Goal: Task Accomplishment & Management: Manage account settings

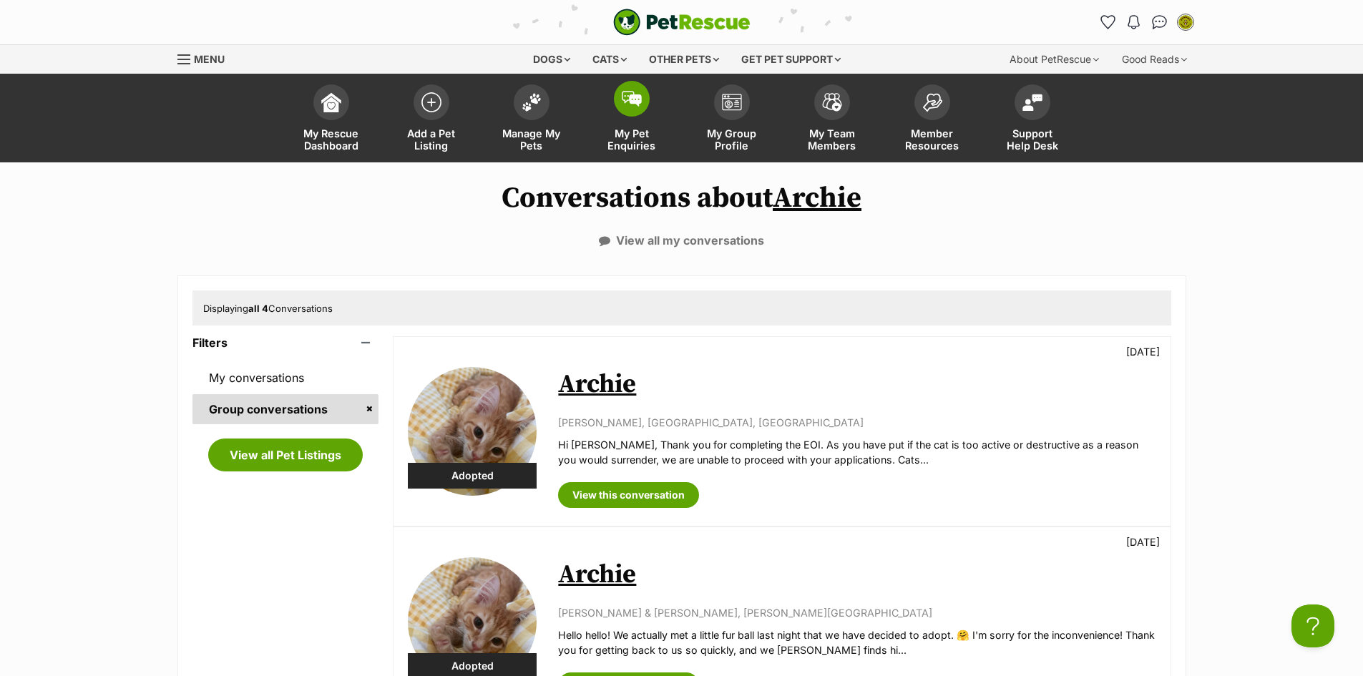
click at [628, 111] on span at bounding box center [632, 99] width 36 height 36
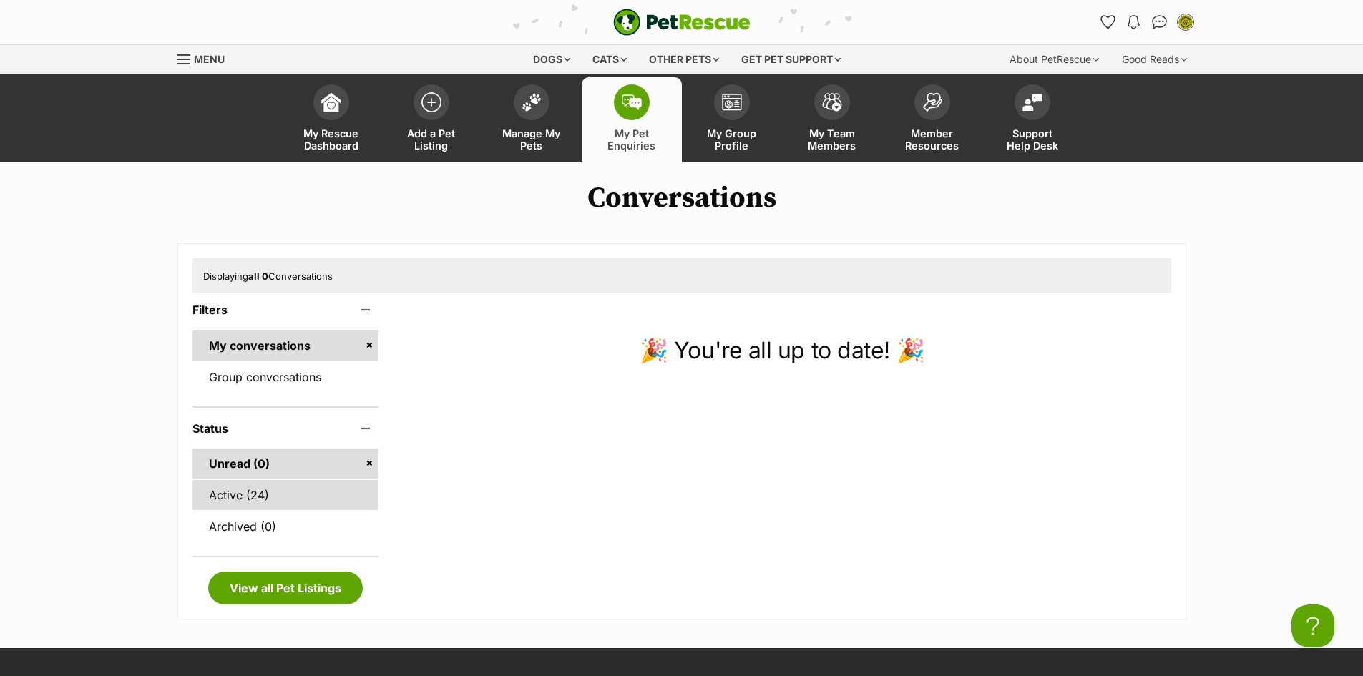
click at [260, 495] on link "Active (24)" at bounding box center [286, 495] width 187 height 30
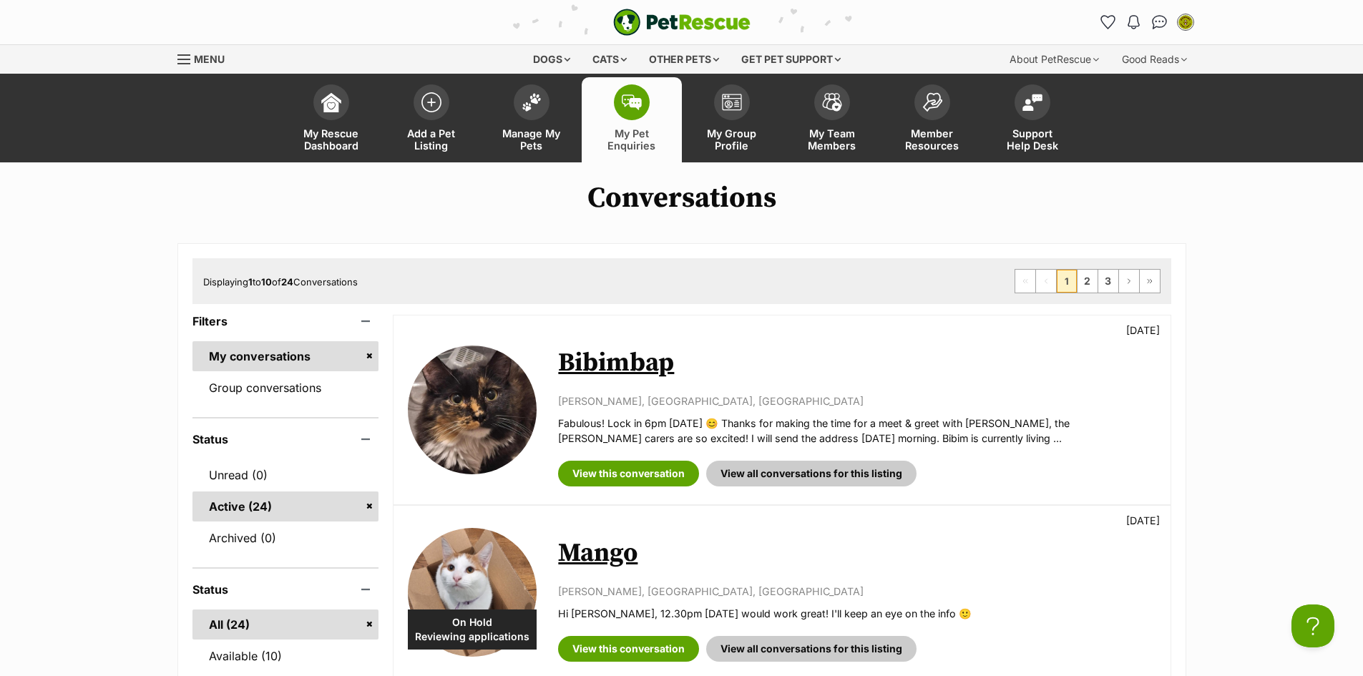
click at [573, 363] on link "Bibimbap" at bounding box center [616, 363] width 116 height 32
click at [593, 553] on link "Mango" at bounding box center [597, 554] width 79 height 32
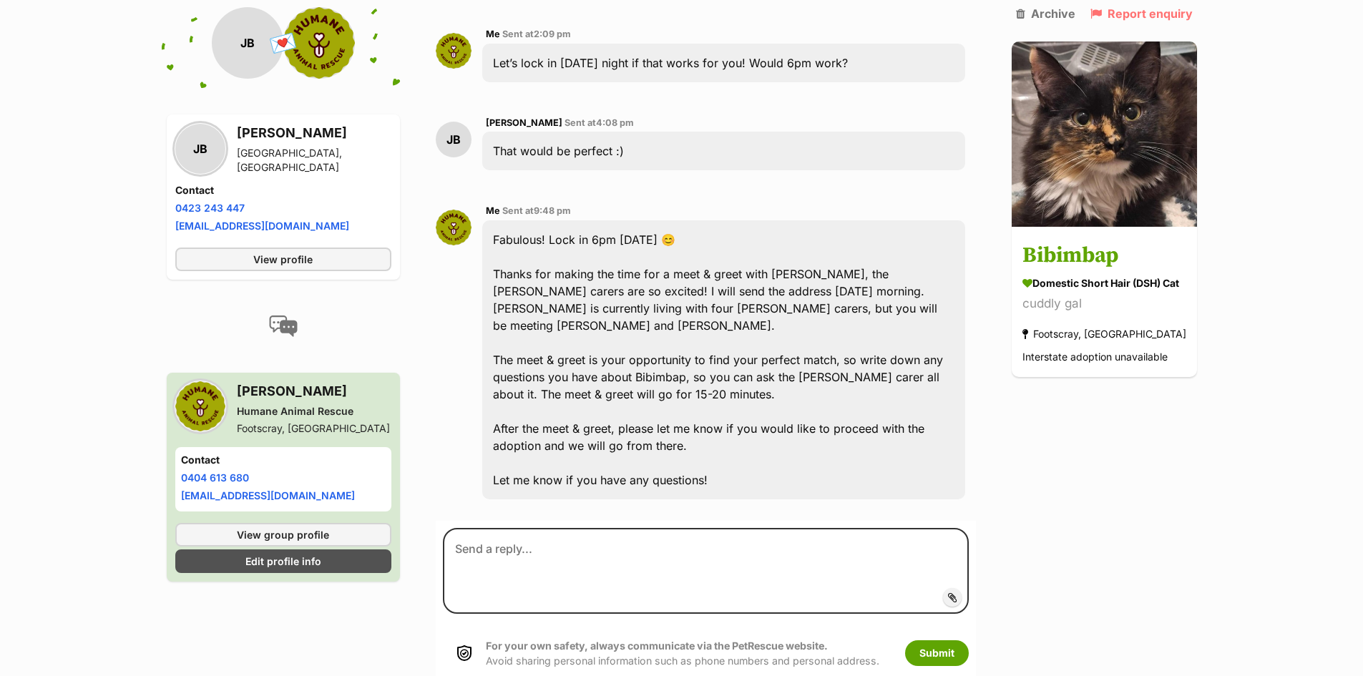
scroll to position [1479, 0]
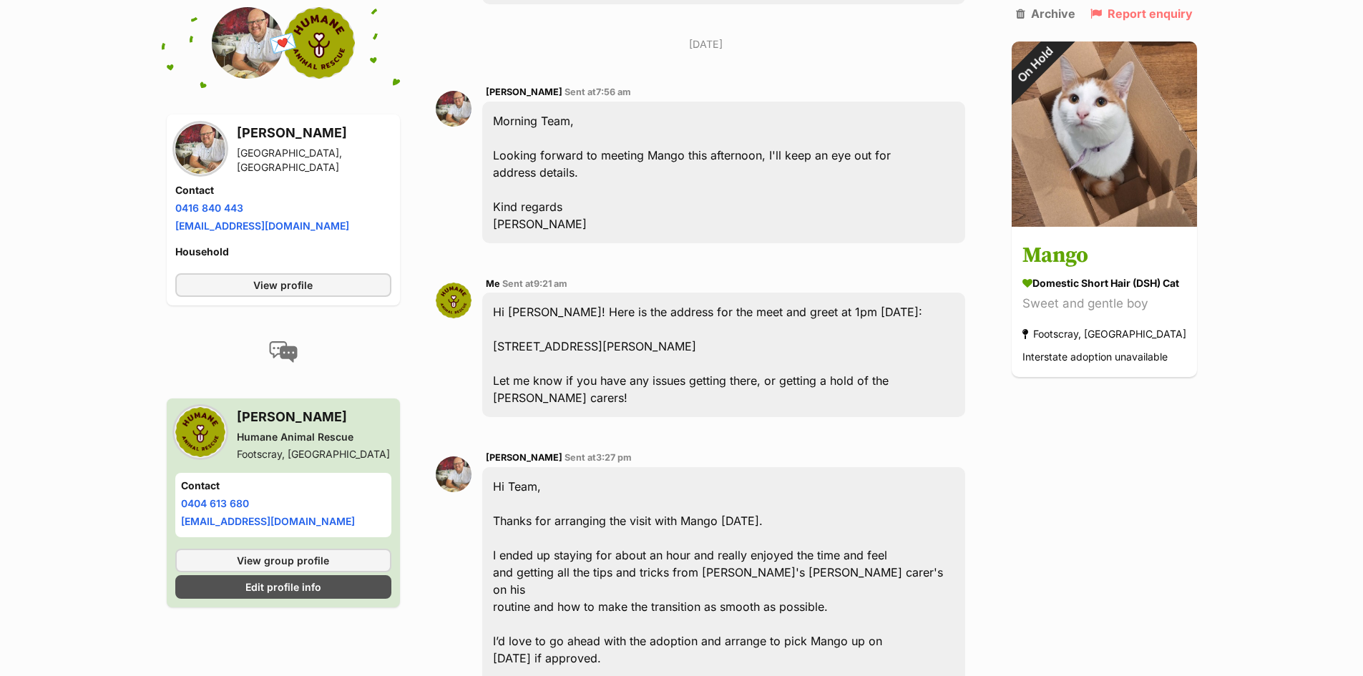
scroll to position [1794, 0]
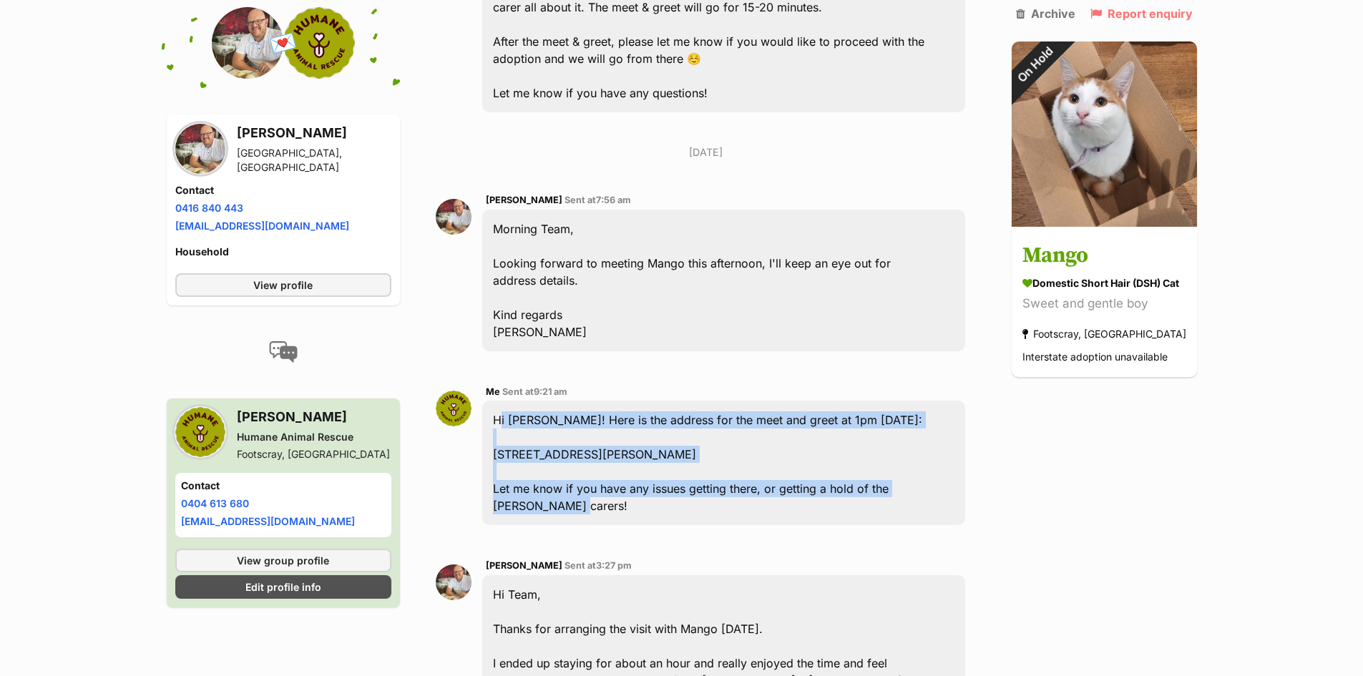
drag, startPoint x: 539, startPoint y: 439, endPoint x: 497, endPoint y: 354, distance: 94.7
click at [497, 401] on div "Hi Harrison! Here is the address for the meet and greet at 1pm today: 202C/6 Jo…" at bounding box center [723, 463] width 482 height 125
copy div "Hi Harrison! Here is the address for the meet and greet at 1pm today: 202C/6 Jo…"
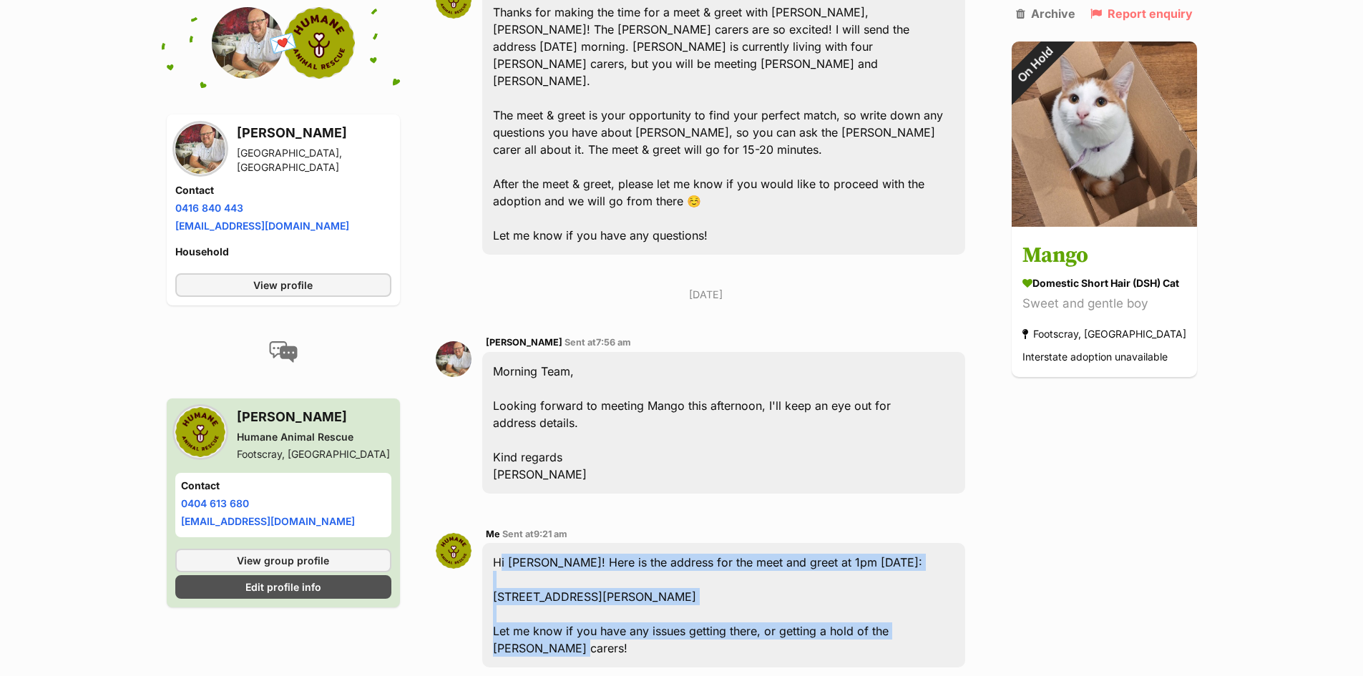
scroll to position [1651, 0]
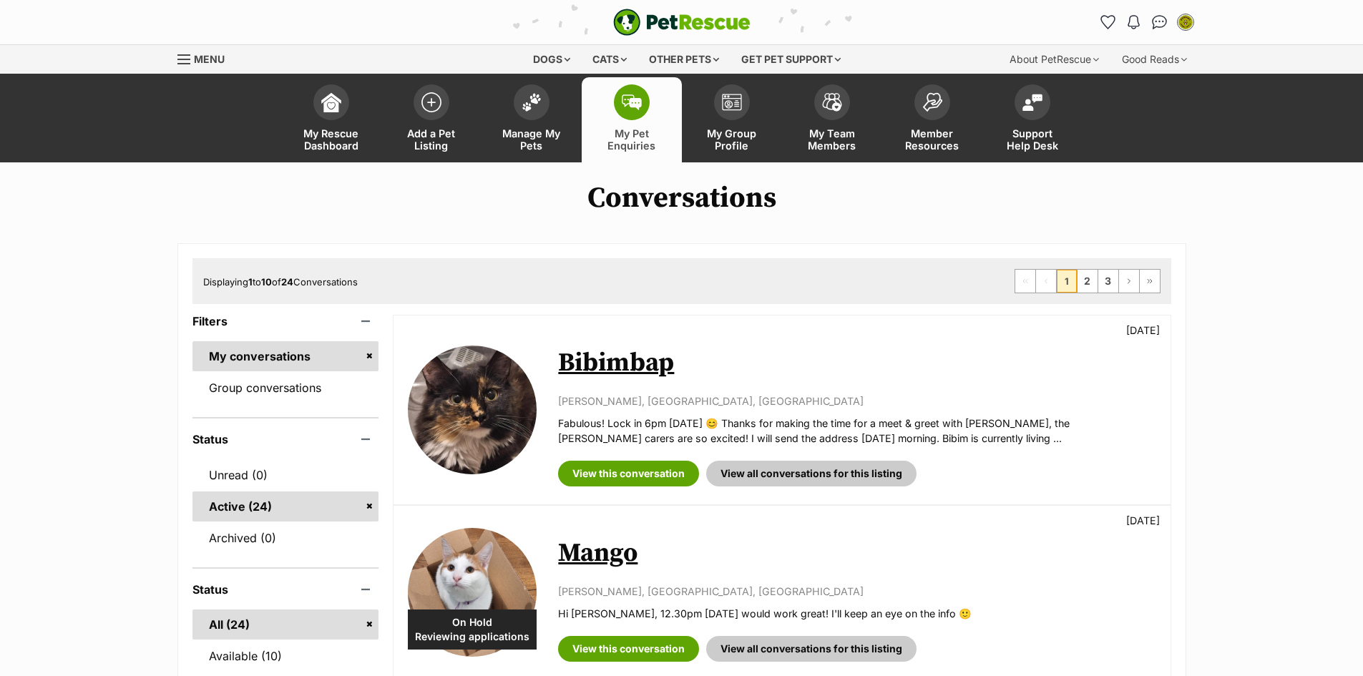
click at [593, 372] on link "Bibimbap" at bounding box center [616, 363] width 116 height 32
click at [619, 561] on link "Mango" at bounding box center [597, 554] width 79 height 32
click at [582, 360] on link "Bibimbap" at bounding box center [616, 363] width 116 height 32
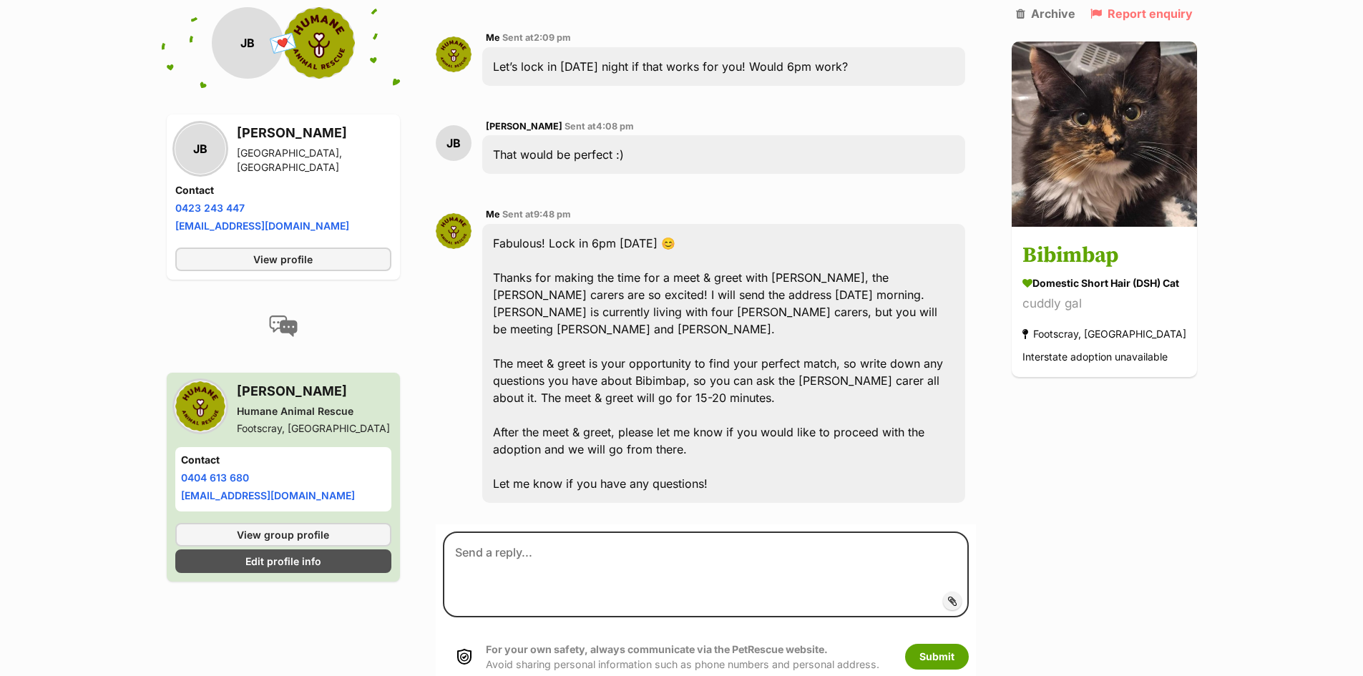
scroll to position [1479, 0]
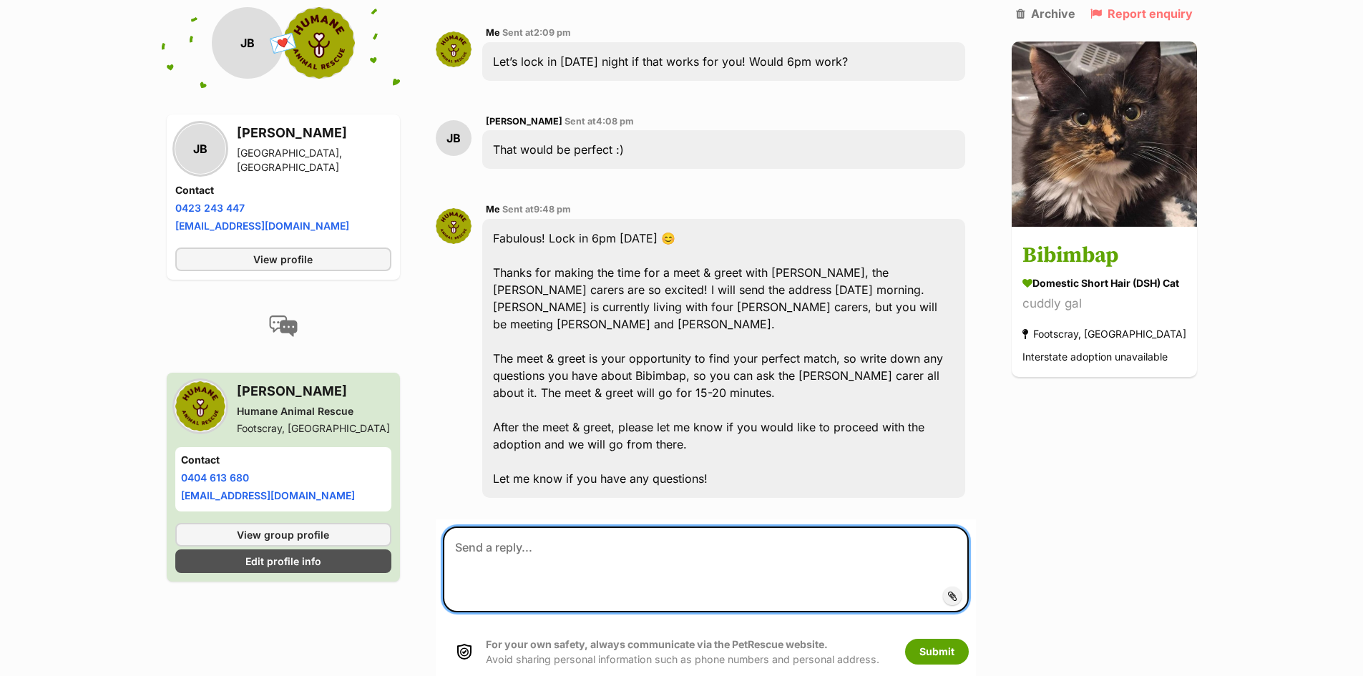
click at [621, 532] on textarea at bounding box center [705, 570] width 525 height 86
paste textarea "Hi Harrison! Here is the address for the meet and greet at 1pm today: 202C/6 Jo…"
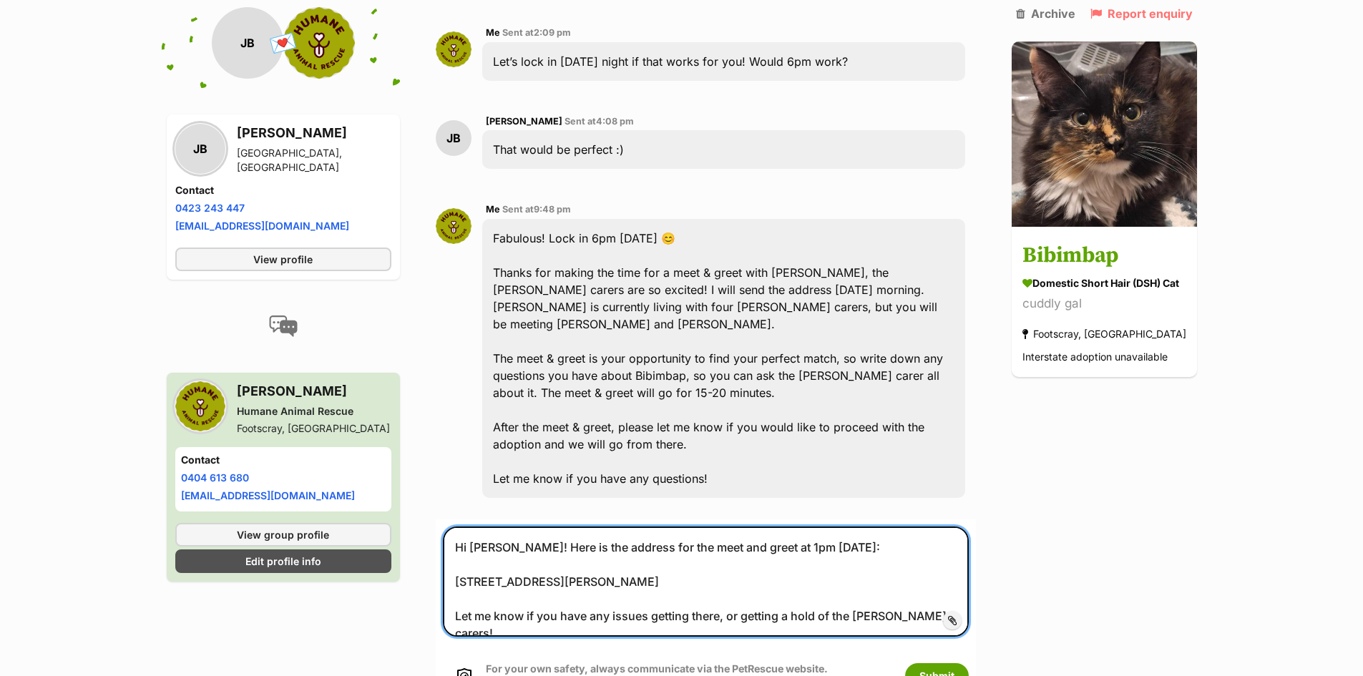
click at [505, 527] on textarea "Hi Harrison! Here is the address for the meet and greet at 1pm today: 202C/6 Jo…" at bounding box center [705, 582] width 525 height 110
click at [770, 527] on textarea "Hi Jessica! Here is the address for the meet and greet at 1pm today: 202C/6 Jos…" at bounding box center [705, 582] width 525 height 110
type textarea "Hi Jessica! Here is the address for the meet and greet at 6pm today: 202C/6 Jos…"
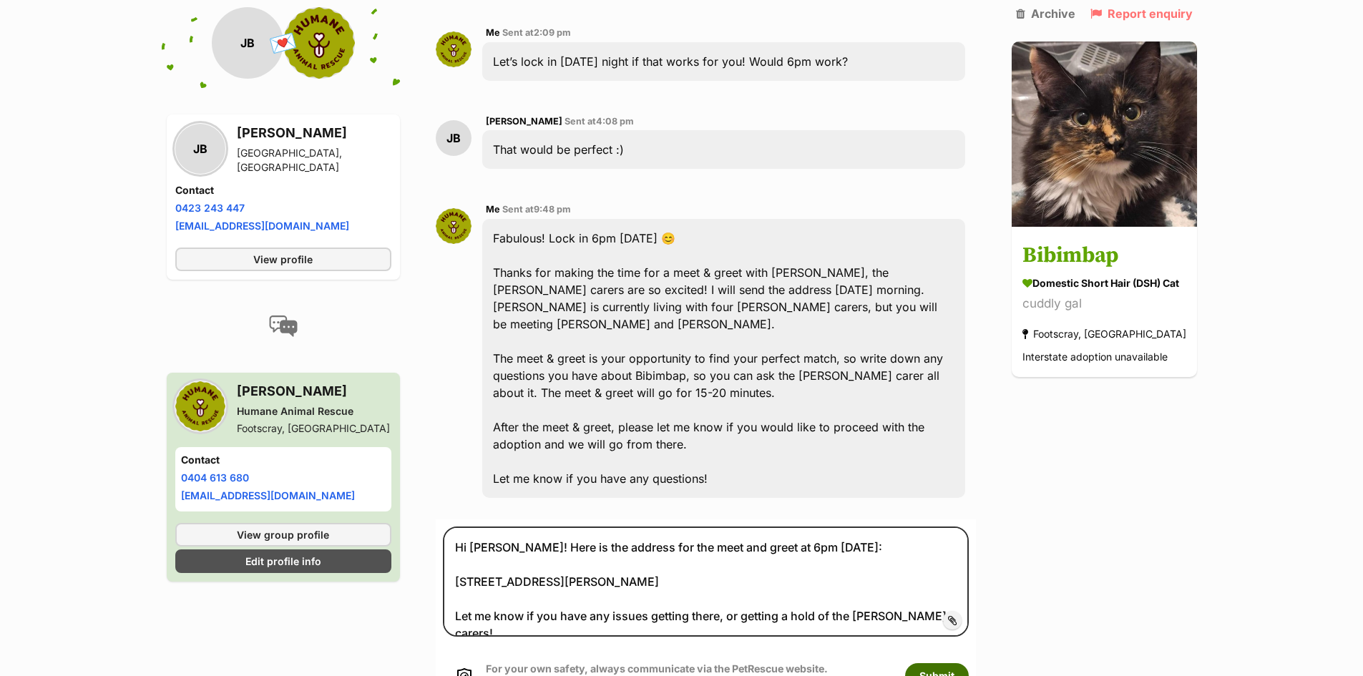
click at [937, 663] on button "Submit" at bounding box center [937, 676] width 64 height 26
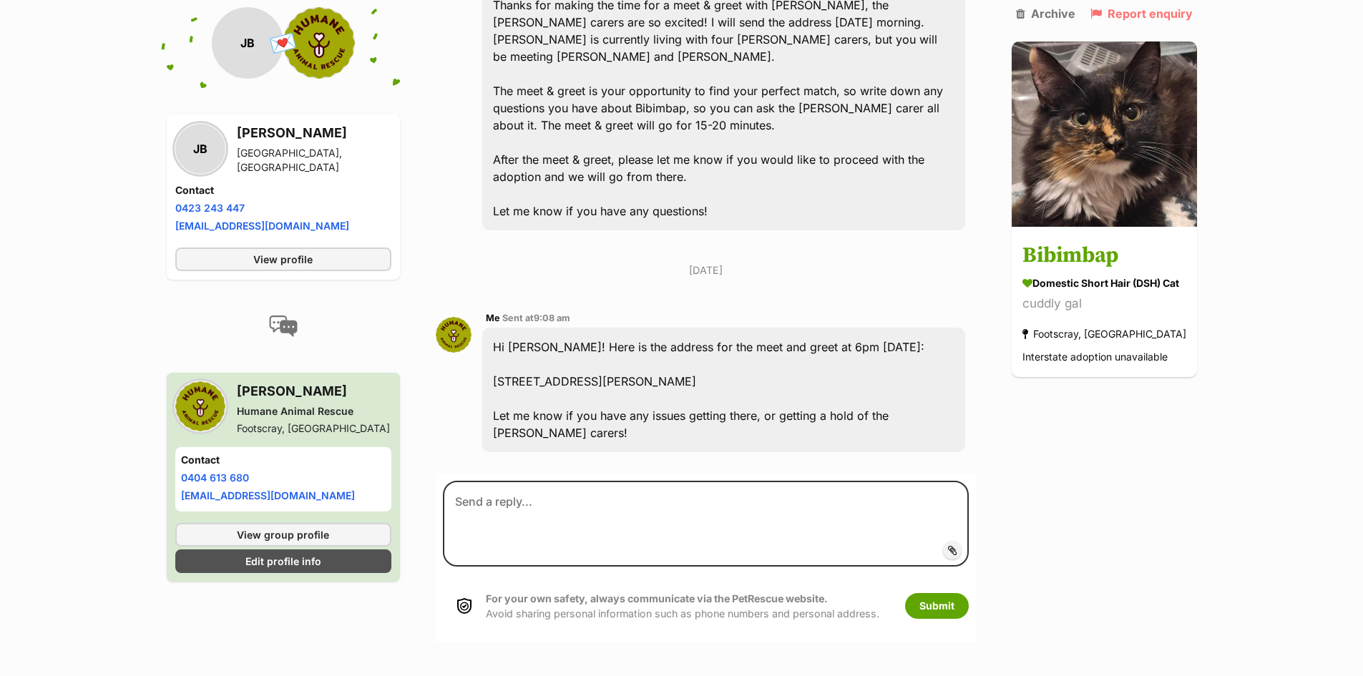
scroll to position [1769, 0]
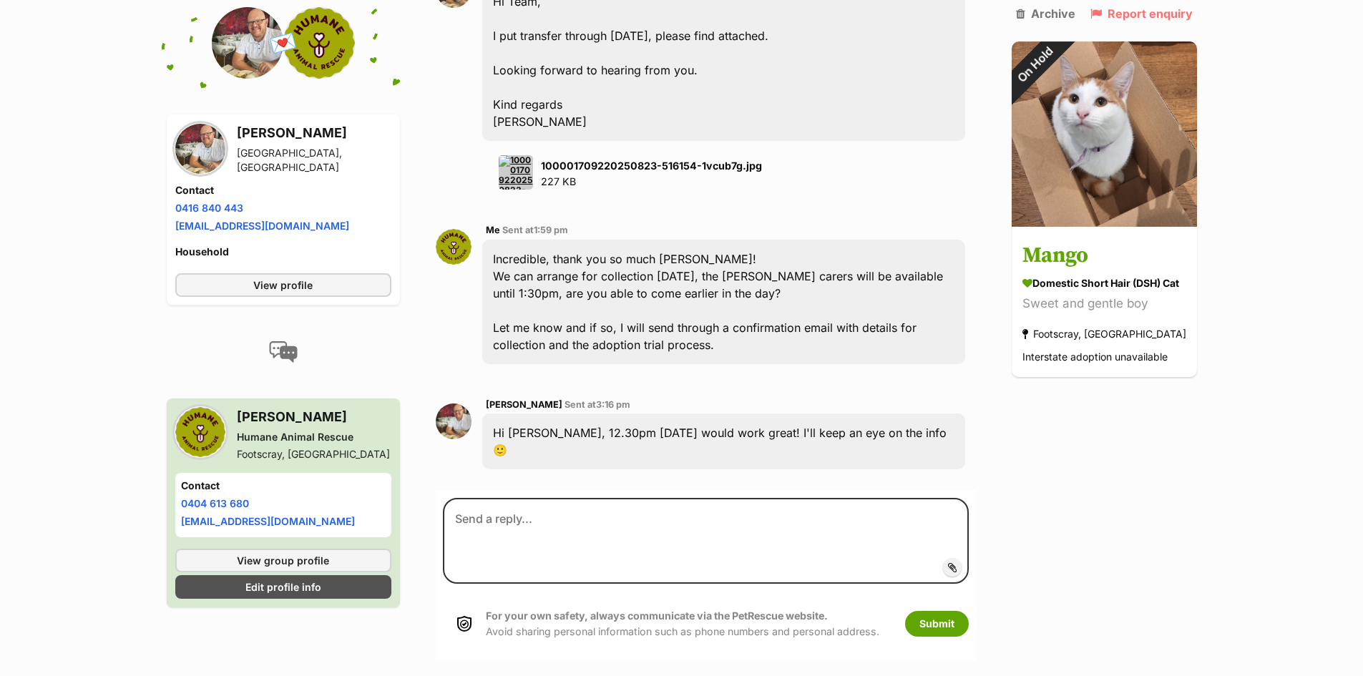
scroll to position [3440, 0]
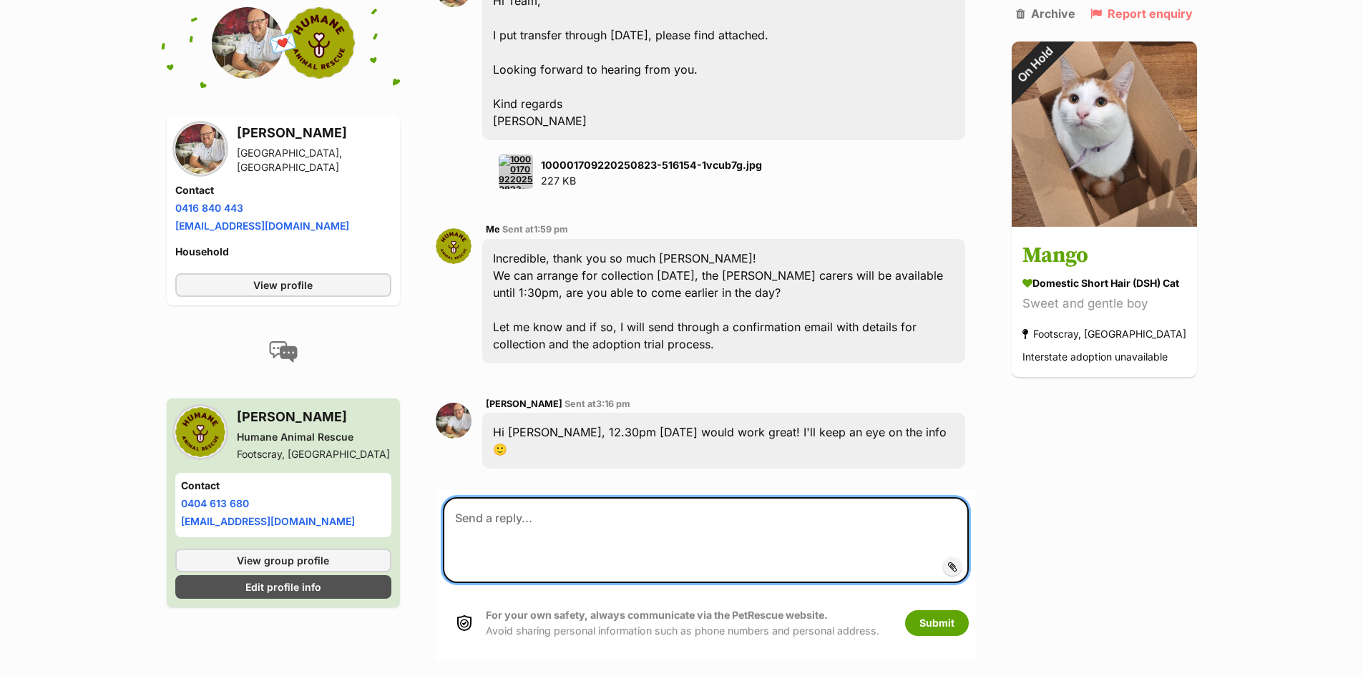
click at [584, 497] on textarea at bounding box center [705, 540] width 525 height 86
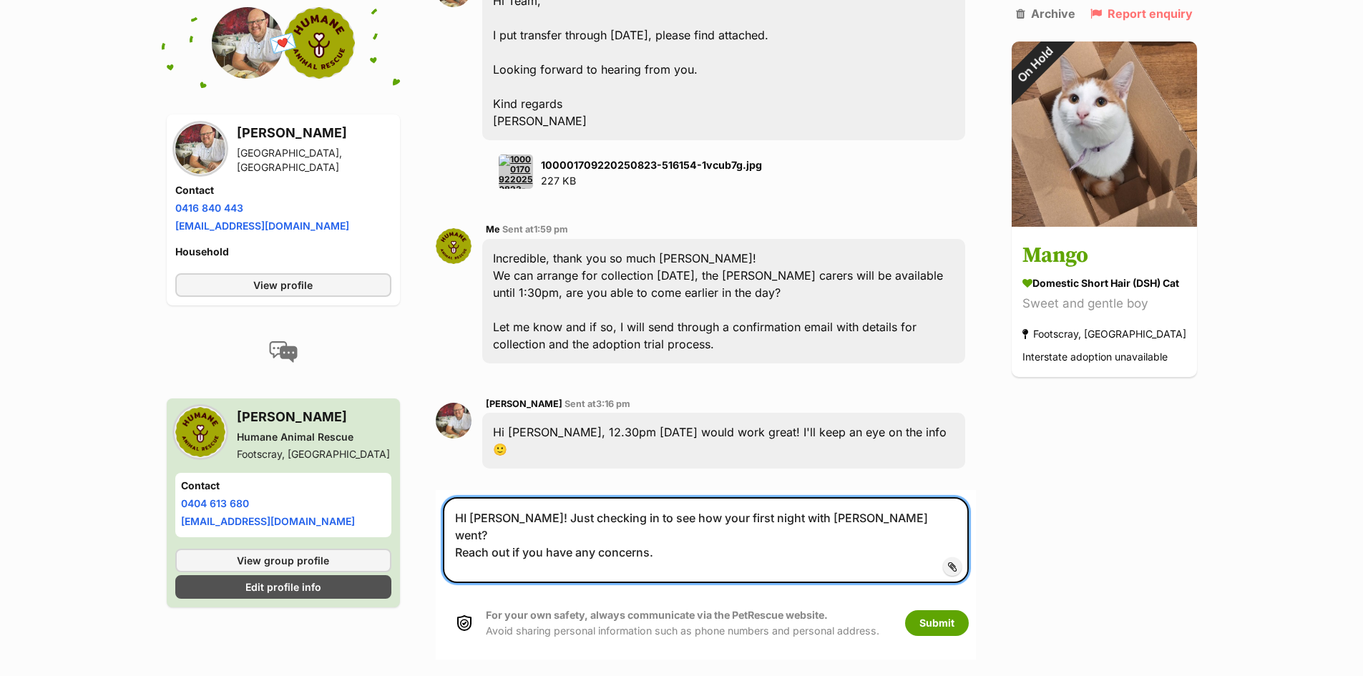
click at [459, 497] on textarea "HI Harrison! Just checking in to see how your first night with Mango went? Reac…" at bounding box center [705, 540] width 525 height 86
type textarea "HI Harrison! Just checking in to see how your first night with Mango went? Plea…"
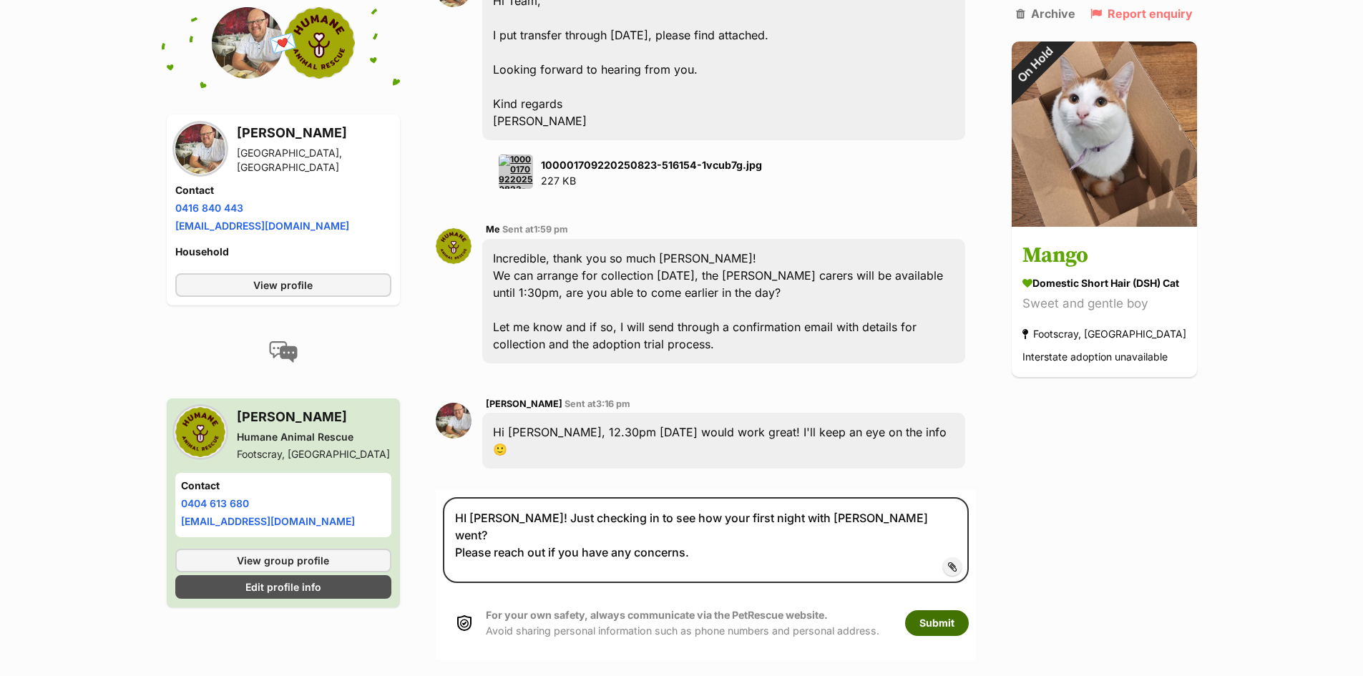
click at [955, 611] on button "Submit" at bounding box center [937, 624] width 64 height 26
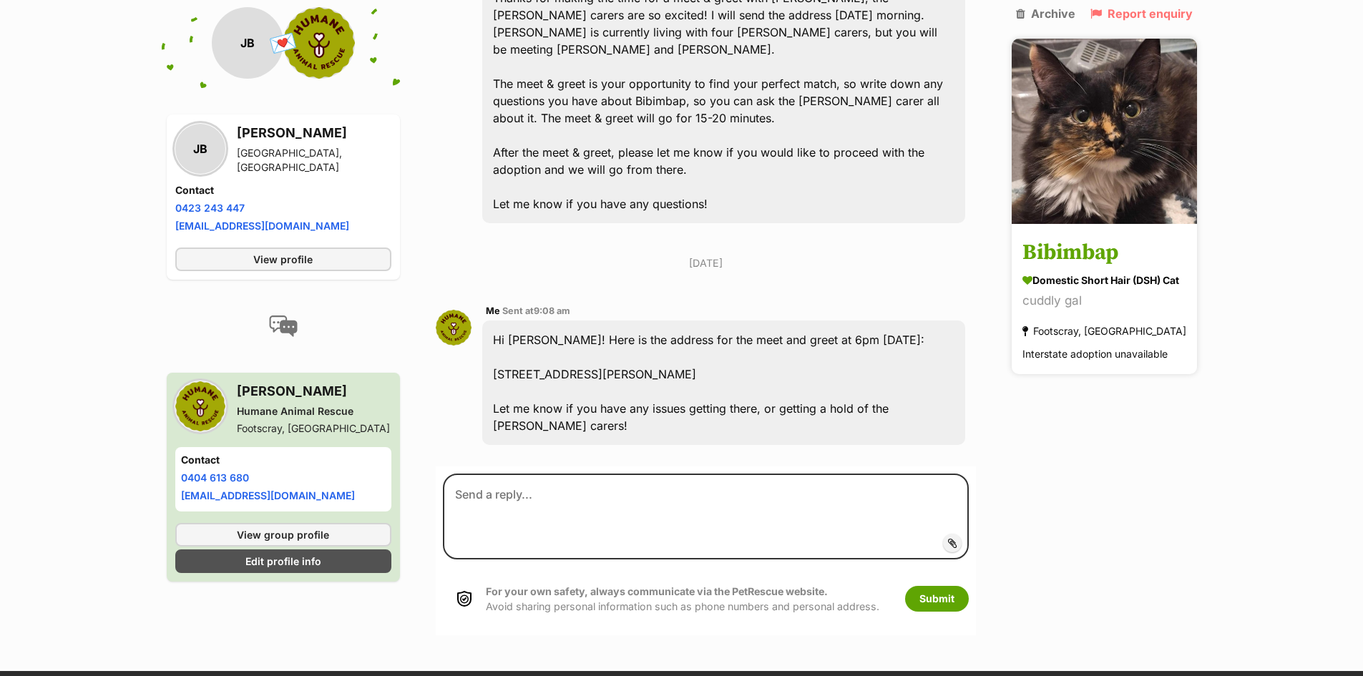
scroll to position [1769, 0]
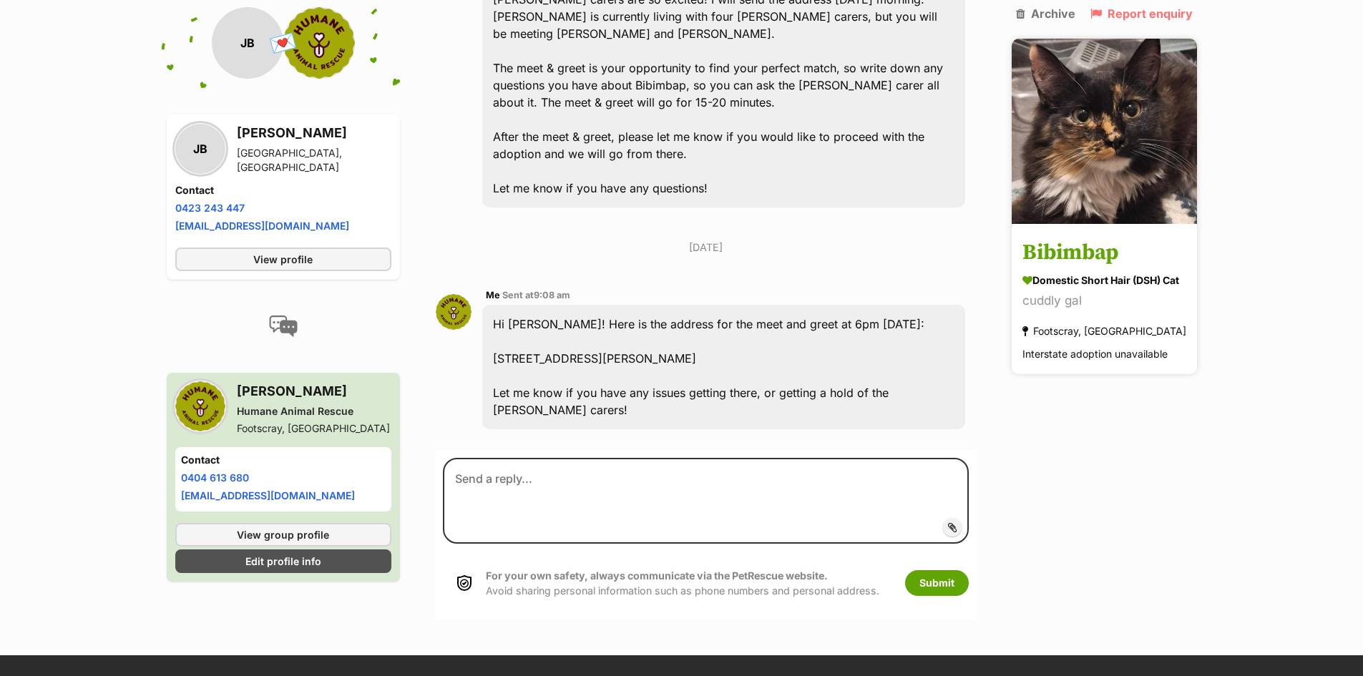
click at [1085, 245] on h3 "Bibimbap" at bounding box center [1105, 254] width 164 height 32
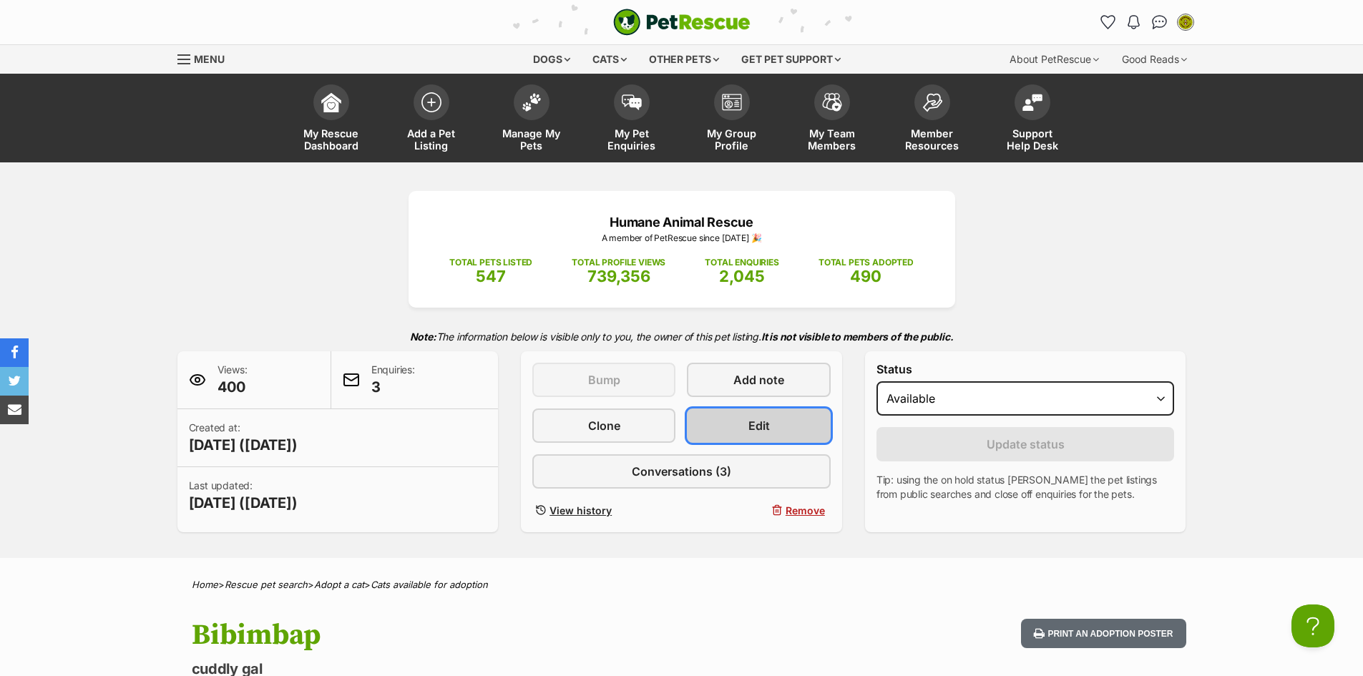
click at [764, 427] on span "Edit" at bounding box center [759, 425] width 21 height 17
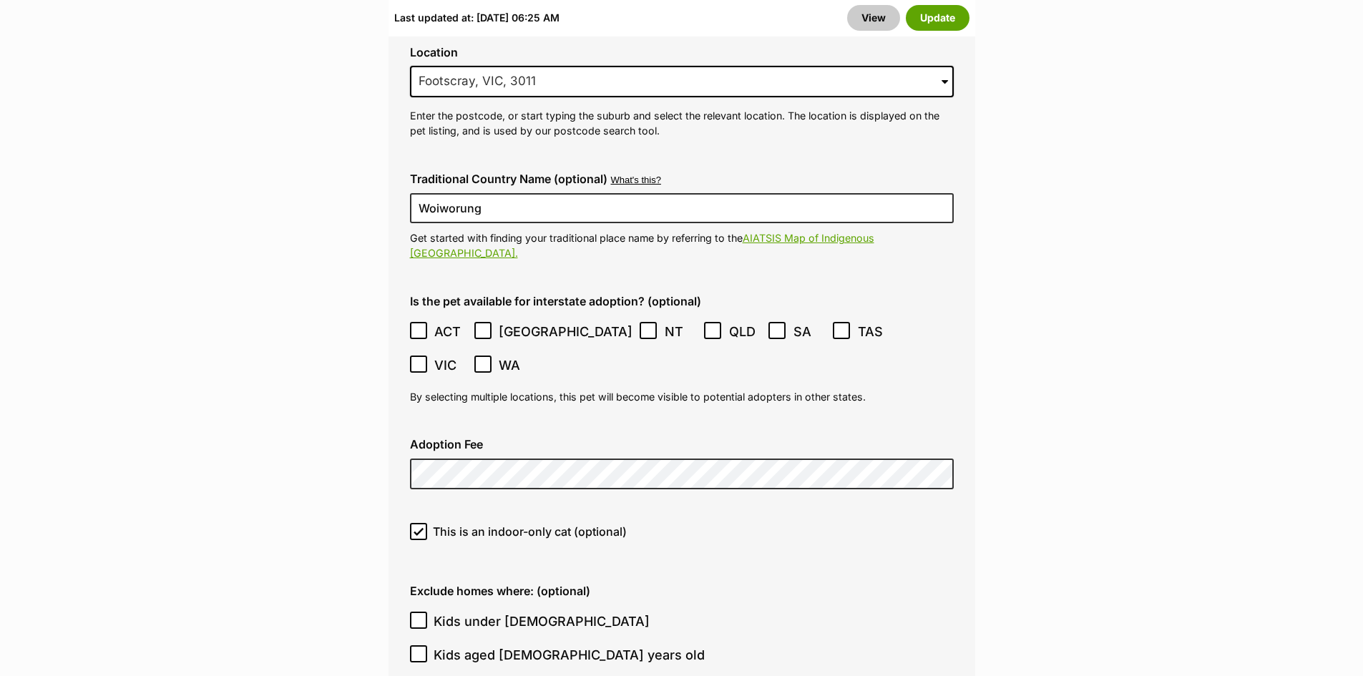
scroll to position [3865, 0]
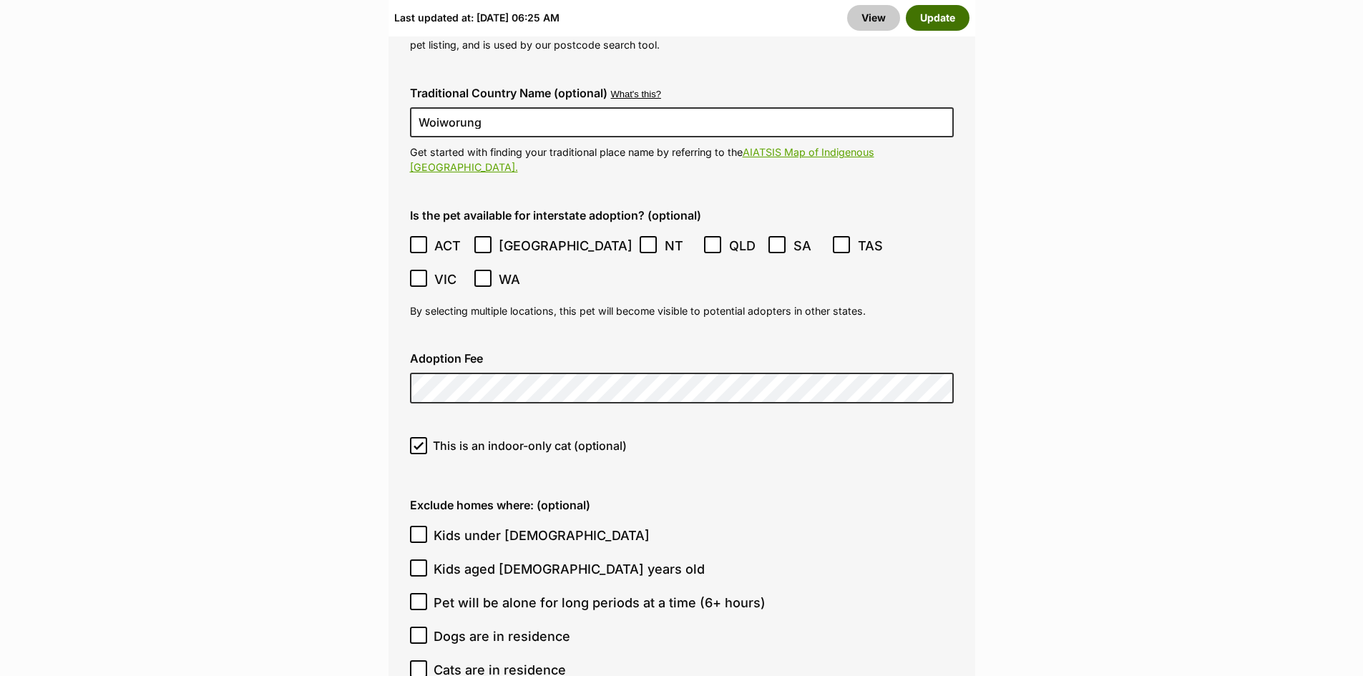
click at [958, 18] on button "Update" at bounding box center [938, 18] width 64 height 26
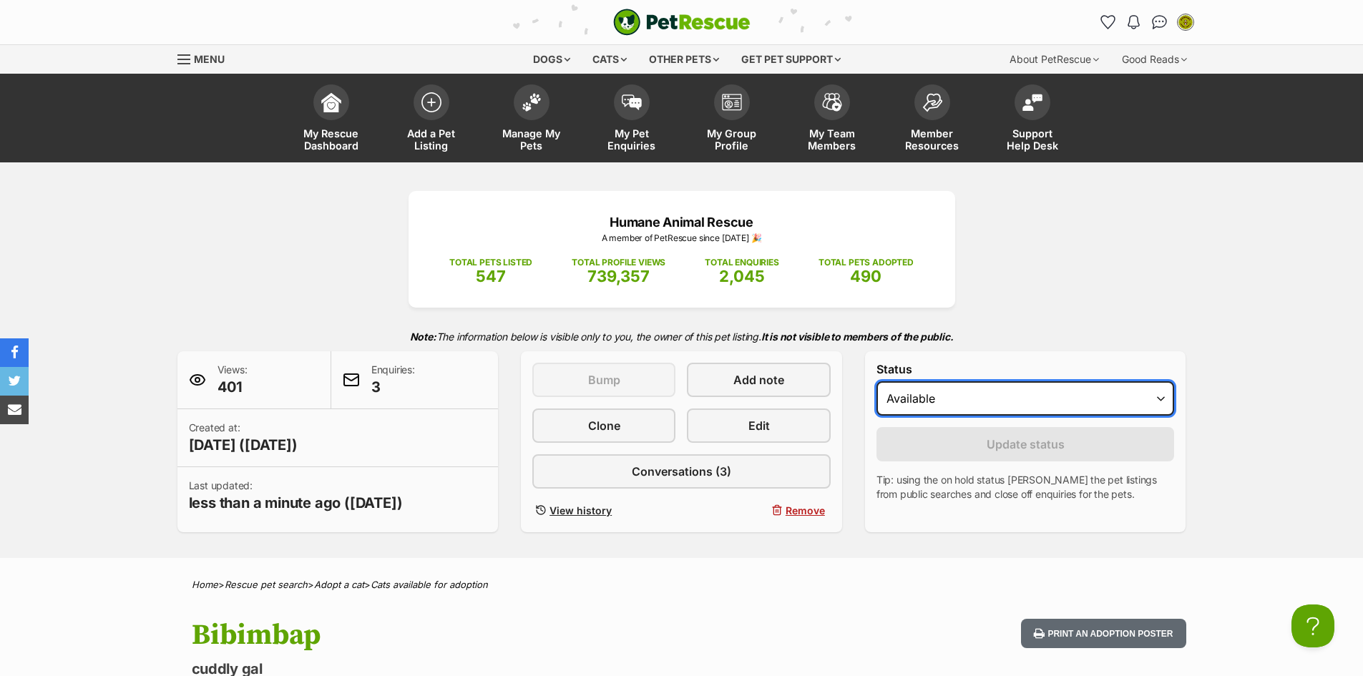
click at [880, 395] on select "Draft - not available as listing has enquires Available On hold Adopted" at bounding box center [1026, 398] width 298 height 34
select select "on_hold"
click at [877, 381] on select "Draft - not available as listing has enquires Available On hold Adopted" at bounding box center [1026, 398] width 298 height 34
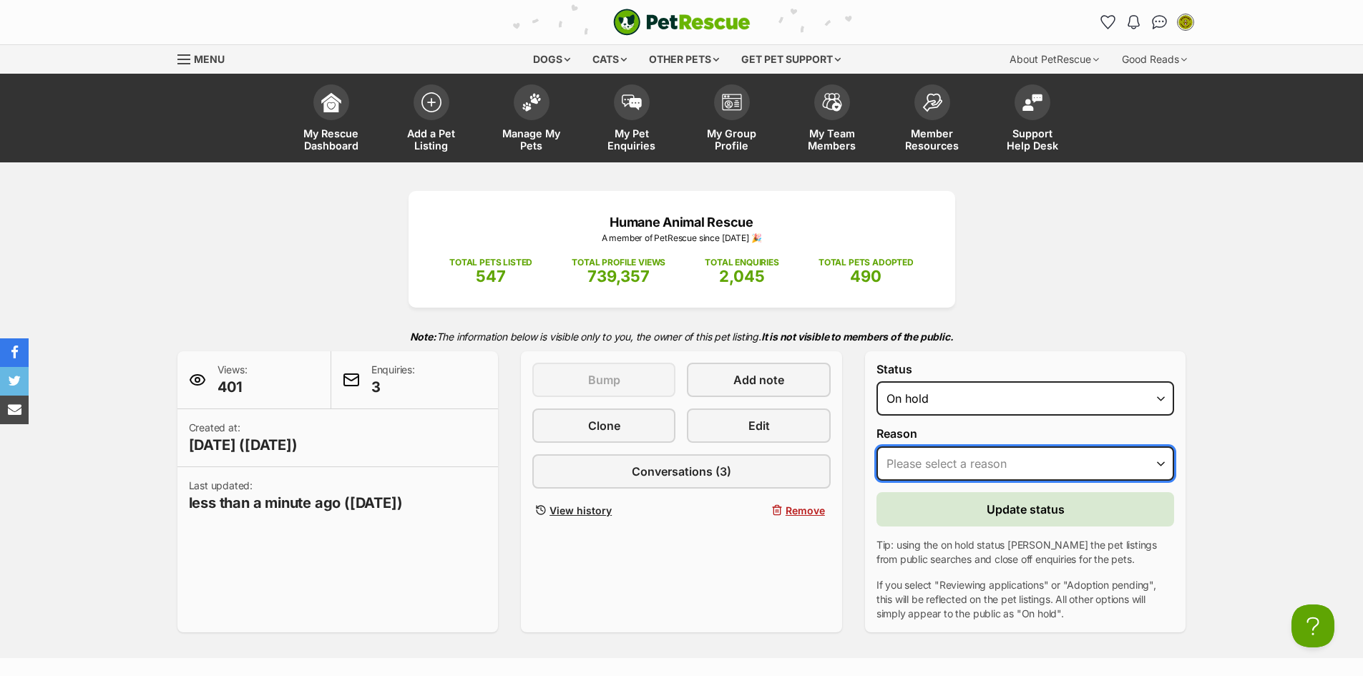
click at [943, 461] on select "Please select a reason Medical reasons Reviewing applications Adoption pending …" at bounding box center [1026, 464] width 298 height 34
select select "reviewing_applications"
click at [877, 447] on select "Please select a reason Medical reasons Reviewing applications Adoption pending …" at bounding box center [1026, 464] width 298 height 34
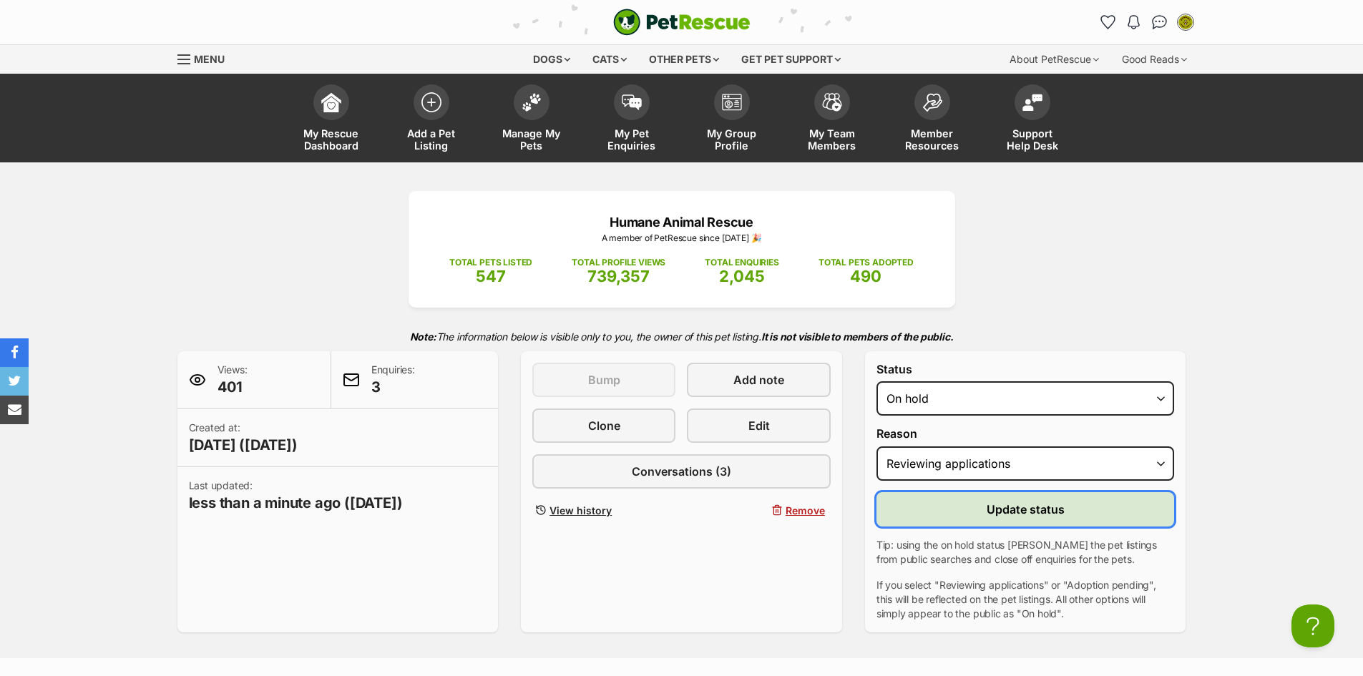
click at [949, 506] on button "Update status" at bounding box center [1026, 509] width 298 height 34
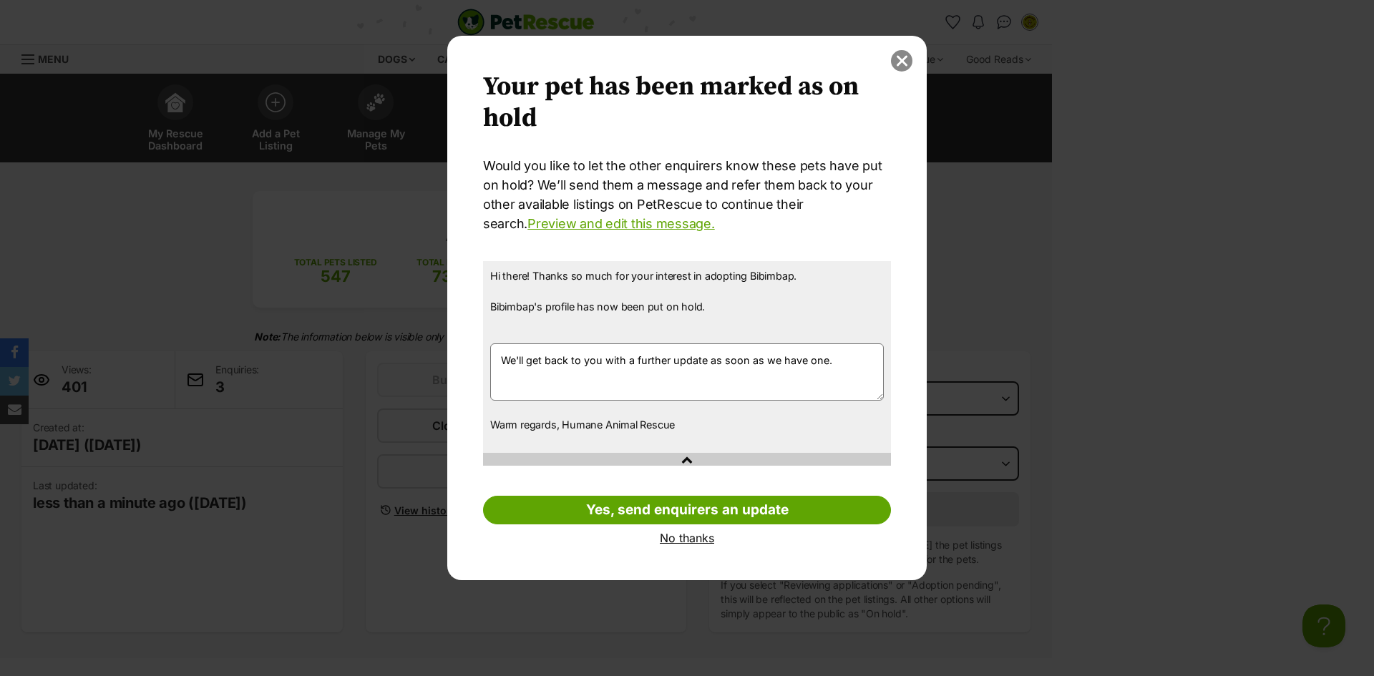
click at [905, 62] on button "close" at bounding box center [901, 60] width 21 height 21
